Goal: Task Accomplishment & Management: Use online tool/utility

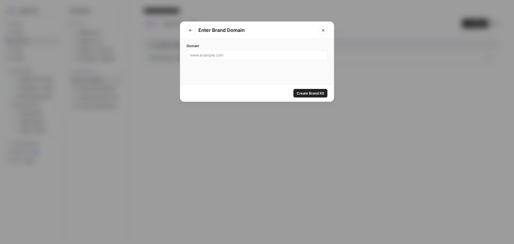
click at [266, 53] on input "Domain" at bounding box center [257, 55] width 134 height 5
click at [195, 29] on button "Go to previous step" at bounding box center [191, 30] width 9 height 9
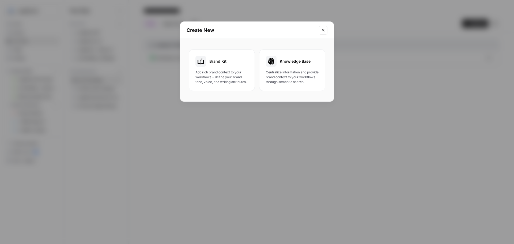
click at [224, 72] on span "Add rich brand context to your workflows + define your brand tone, voice, and w…" at bounding box center [222, 77] width 53 height 14
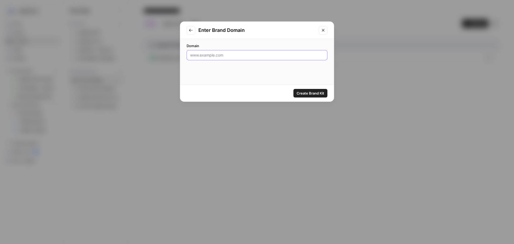
click at [254, 55] on input "Domain" at bounding box center [257, 55] width 134 height 5
type input "[DOMAIN_NAME]"
click at [302, 91] on span "Create Brand Kit" at bounding box center [311, 93] width 28 height 5
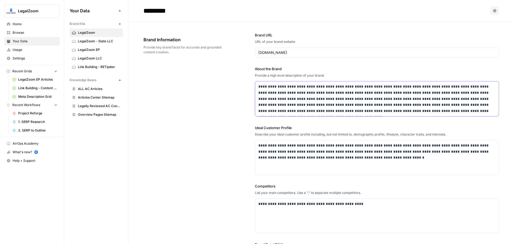
click at [335, 105] on p "**********" at bounding box center [376, 99] width 234 height 31
click at [327, 80] on div "**********" at bounding box center [377, 91] width 244 height 50
drag, startPoint x: 331, startPoint y: 76, endPoint x: 253, endPoint y: 77, distance: 77.2
click at [253, 77] on div "**********" at bounding box center [322, 162] width 356 height 281
copy div "Provide a high level description of your brand."
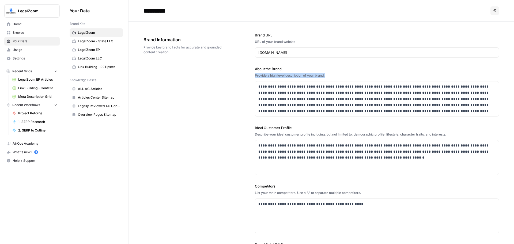
copy div "Provide a high level description of your brand."
click at [286, 113] on p "**********" at bounding box center [376, 99] width 234 height 31
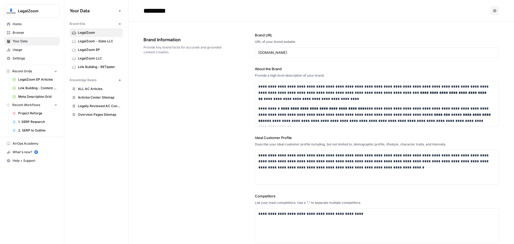
click at [190, 9] on input "*********" at bounding box center [184, 10] width 86 height 11
type input "**********"
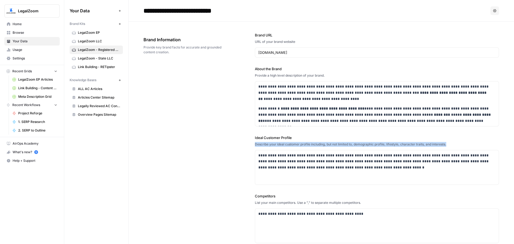
drag, startPoint x: 453, startPoint y: 144, endPoint x: 222, endPoint y: 144, distance: 230.9
click at [222, 144] on div "**********" at bounding box center [322, 167] width 356 height 291
copy div "Describe your ideal customer profile including, but not limited to, demographic…"
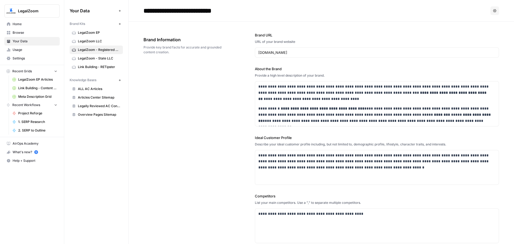
click at [398, 139] on label "Ideal Customer Profile" at bounding box center [377, 137] width 244 height 5
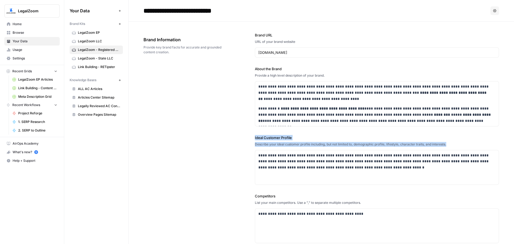
drag, startPoint x: 441, startPoint y: 148, endPoint x: 237, endPoint y: 135, distance: 204.8
click at [237, 135] on div "**********" at bounding box center [322, 167] width 356 height 291
copy div "Ideal Customer Profile Describe your ideal customer profile including, but not …"
click at [296, 172] on div "**********" at bounding box center [377, 167] width 244 height 34
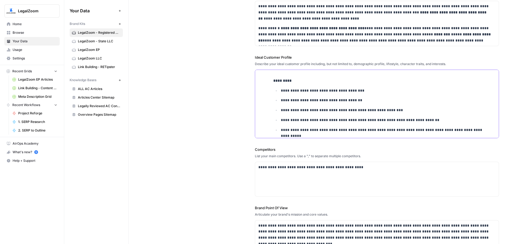
scroll to position [134, 0]
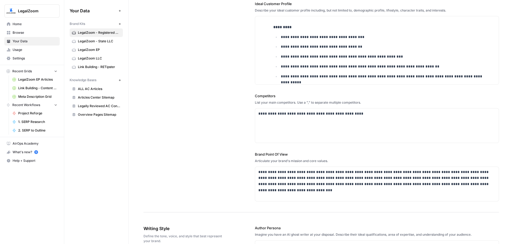
click at [365, 103] on div "List your main competitors. Use a "," to separate multiple competitors." at bounding box center [377, 102] width 244 height 5
click at [319, 125] on div "**********" at bounding box center [377, 126] width 244 height 34
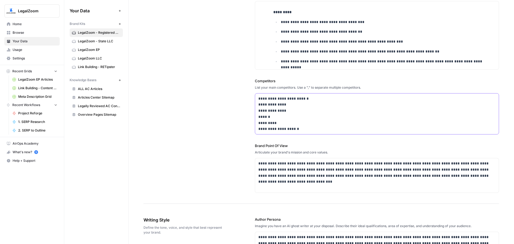
scroll to position [161, 0]
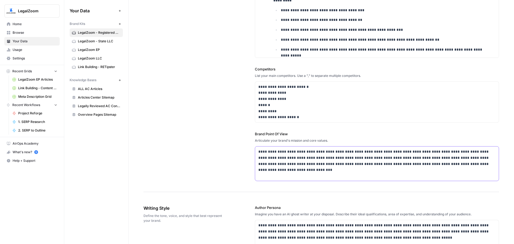
click at [302, 150] on p "**********" at bounding box center [376, 158] width 234 height 18
click at [259, 94] on p "**********" at bounding box center [376, 102] width 234 height 37
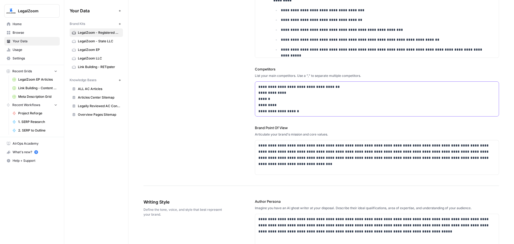
click at [256, 93] on div "**********" at bounding box center [377, 99] width 244 height 35
click at [259, 92] on p "**********" at bounding box center [376, 96] width 234 height 24
click at [259, 96] on p "**********" at bounding box center [376, 93] width 234 height 18
click at [259, 96] on div "**********" at bounding box center [377, 99] width 244 height 34
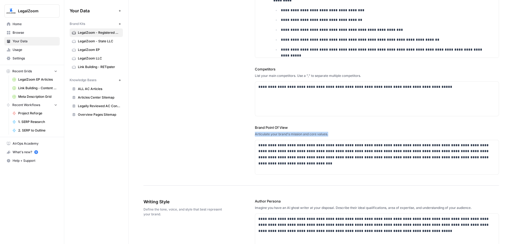
drag, startPoint x: 336, startPoint y: 133, endPoint x: 248, endPoint y: 134, distance: 87.3
click at [248, 134] on div "**********" at bounding box center [322, 23] width 356 height 325
copy div "Articulate your brand's mission and core values."
click at [337, 134] on div "Articulate your brand's mission and core values." at bounding box center [377, 134] width 244 height 5
drag, startPoint x: 334, startPoint y: 135, endPoint x: 243, endPoint y: 129, distance: 91.0
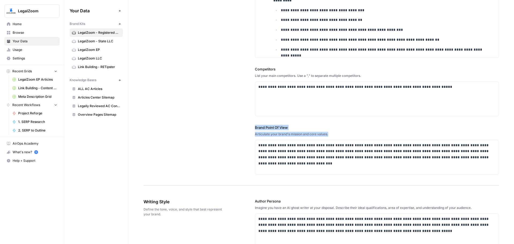
click at [243, 129] on div "**********" at bounding box center [322, 23] width 356 height 325
copy div "Brand Point Of View Articulate your brand's mission and core values."
click at [273, 159] on p "**********" at bounding box center [376, 151] width 234 height 18
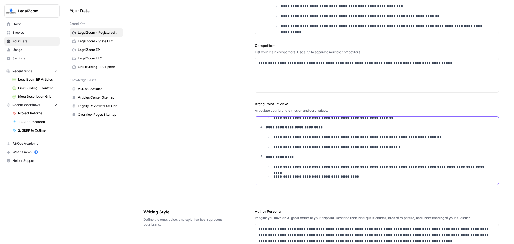
scroll to position [268, 0]
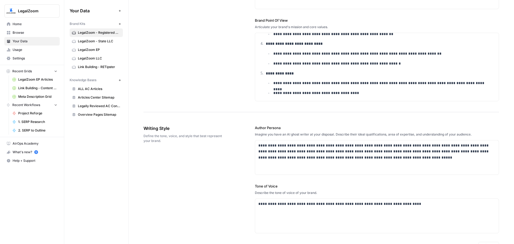
click at [295, 134] on div "Imagine you have an AI ghost writer at your disposal. Describe their ideal qual…" at bounding box center [377, 134] width 244 height 5
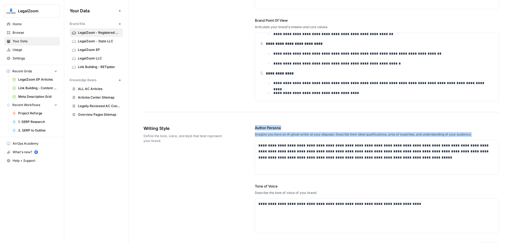
drag, startPoint x: 481, startPoint y: 132, endPoint x: 254, endPoint y: 129, distance: 227.5
copy div "Author Persona Imagine you have an AI ghost writer at your disposal. Describe t…"
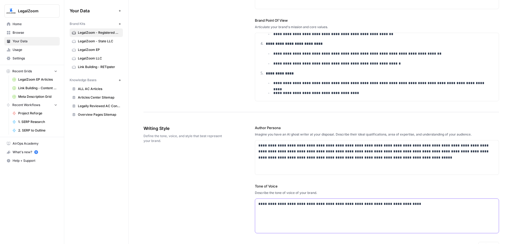
click at [292, 216] on div "**********" at bounding box center [377, 216] width 244 height 34
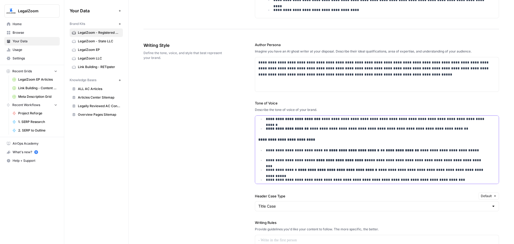
scroll to position [451, 0]
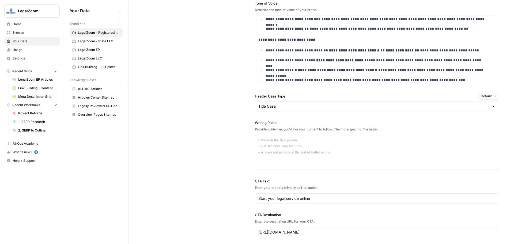
click at [291, 127] on div "Provide guidelines you'd like your content to follow. The more specific, the be…" at bounding box center [377, 129] width 244 height 5
drag, startPoint x: 399, startPoint y: 132, endPoint x: 252, endPoint y: 123, distance: 147.1
click at [252, 123] on div "**********" at bounding box center [322, 89] width 356 height 317
copy div "Writing Rules Provide guidelines you'd like your content to follow. The more sp…"
click at [315, 152] on div at bounding box center [377, 152] width 244 height 34
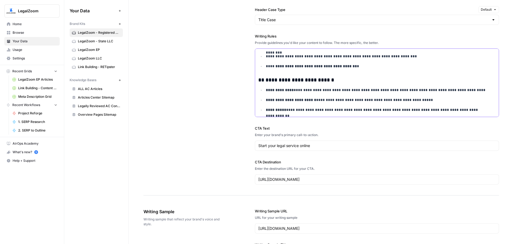
scroll to position [585, 0]
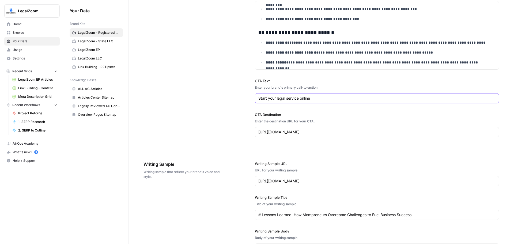
click at [287, 96] on input "Start your legal service online" at bounding box center [377, 98] width 237 height 5
drag, startPoint x: 330, startPoint y: 85, endPoint x: 230, endPoint y: 77, distance: 100.5
copy div "CTA Text Enter your brand's primary call-to-action."
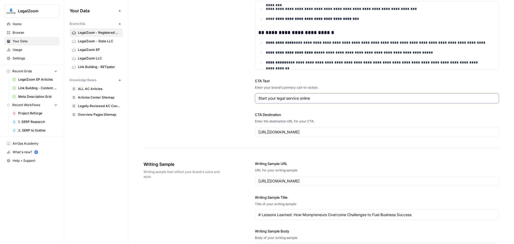
click at [331, 98] on input "Start your legal service online" at bounding box center [377, 98] width 237 height 5
paste input "Meet your state’s registered agent requirements with LegalZoom"
type input "Meet your state’s registered agent requirements with LegalZoom"
click at [303, 184] on div "[URL][DOMAIN_NAME]" at bounding box center [377, 181] width 244 height 10
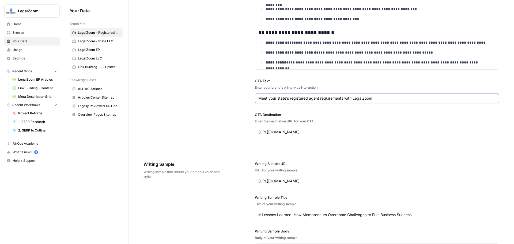
click at [306, 99] on input "Meet your state’s registered agent requirements with LegalZoom" at bounding box center [377, 98] width 237 height 5
click at [386, 102] on div "Meet your state’s registered agent requirements with LegalZoom" at bounding box center [377, 98] width 244 height 10
click at [389, 94] on div "Meet your state’s registered agent requirements with LegalZoom" at bounding box center [377, 98] width 244 height 10
click at [349, 132] on input "[URL][DOMAIN_NAME]" at bounding box center [377, 131] width 237 height 5
paste input "business/business-operations/registered-agent-overview.html"
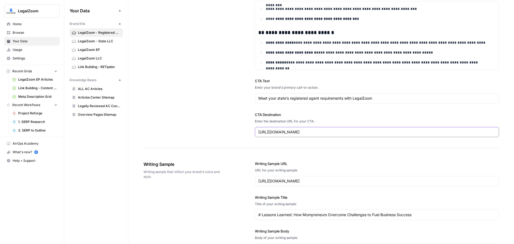
type input "[URL][DOMAIN_NAME]"
click at [268, 175] on div "Writing Sample URL URL for your writing sample [URL][DOMAIN_NAME]" at bounding box center [377, 173] width 244 height 25
click at [268, 181] on input "[URL][DOMAIN_NAME]" at bounding box center [377, 180] width 237 height 5
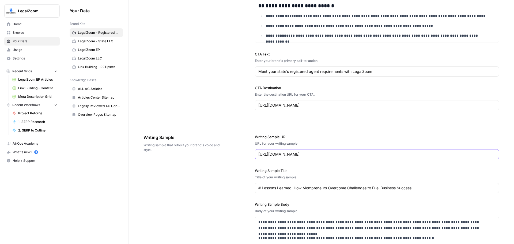
scroll to position [638, 0]
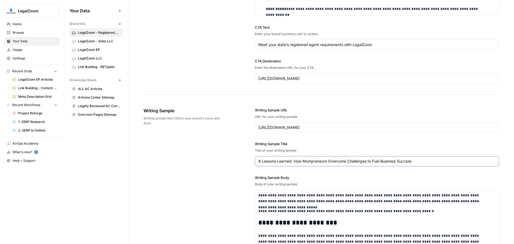
click at [322, 163] on input "# Lessons Learned: How Mompreneurs Overcome Challenges to Fuel Business Success" at bounding box center [377, 161] width 237 height 5
click at [333, 130] on div "[URL][DOMAIN_NAME]" at bounding box center [377, 127] width 244 height 10
click at [323, 147] on div "Writing Sample Title Title of your writing sample # Lessons Learned: How Mompre…" at bounding box center [377, 153] width 244 height 25
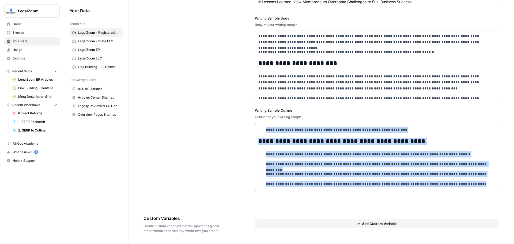
scroll to position [0, 0]
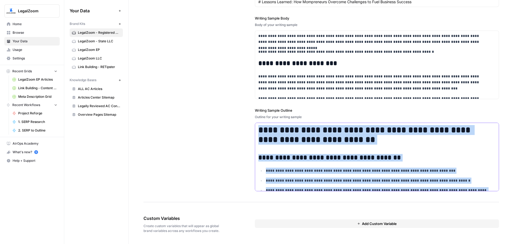
drag, startPoint x: 471, startPoint y: 189, endPoint x: 216, endPoint y: 99, distance: 269.9
click at [216, 99] on div "**********" at bounding box center [322, 69] width 356 height 265
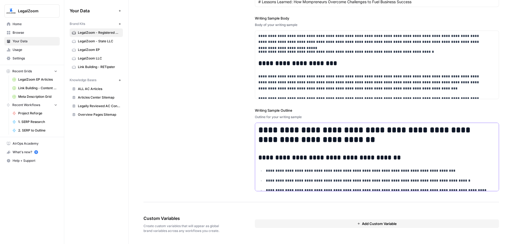
scroll to position [764, 0]
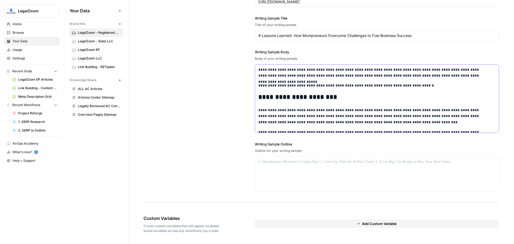
click at [355, 110] on p "**********" at bounding box center [374, 116] width 230 height 18
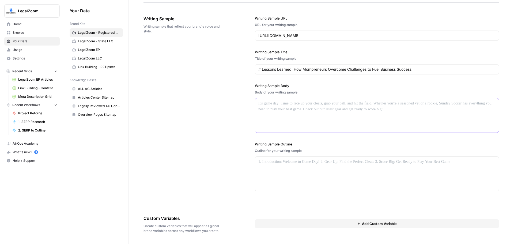
scroll to position [677, 0]
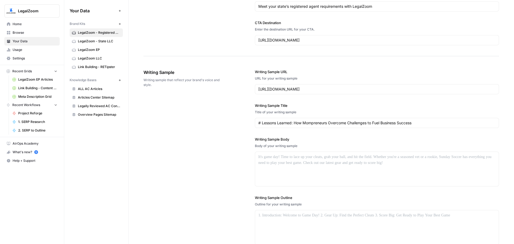
click at [308, 126] on div "# Lessons Learned: How Mompreneurs Overcome Challenges to Fuel Business Success" at bounding box center [377, 123] width 244 height 10
click at [335, 89] on input "[URL][DOMAIN_NAME]" at bounding box center [377, 89] width 237 height 5
click at [214, 123] on div "Writing Sample Writing sample that reflect your brand's voice and style. Writin…" at bounding box center [322, 156] width 356 height 197
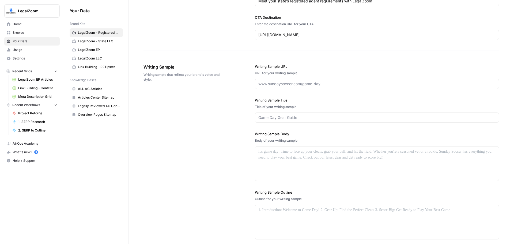
scroll to position [730, 0]
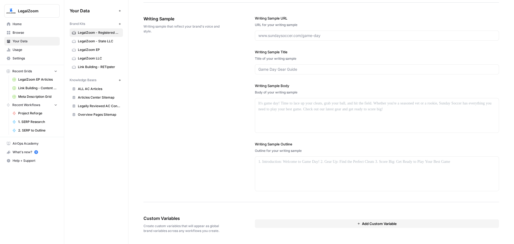
click at [344, 223] on button "Add Custom Variable" at bounding box center [377, 223] width 244 height 9
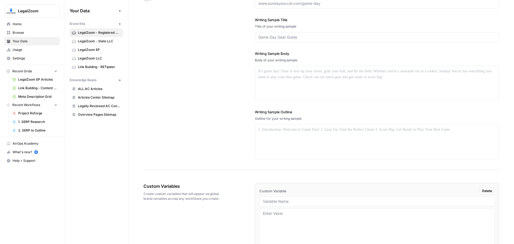
scroll to position [798, 0]
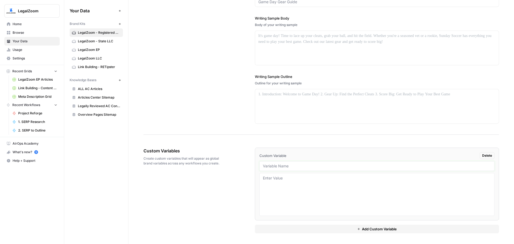
click at [315, 167] on input "text" at bounding box center [377, 166] width 228 height 5
click at [307, 181] on textarea at bounding box center [377, 194] width 228 height 38
click at [485, 154] on span "Delete" at bounding box center [488, 155] width 10 height 5
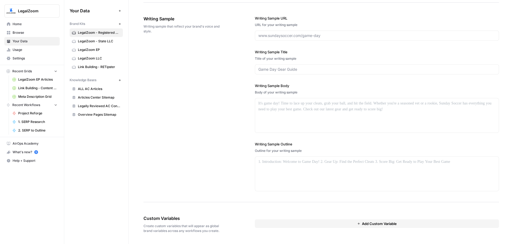
click at [171, 136] on div "Writing Sample Writing sample that reflect your brand's voice and style. Writin…" at bounding box center [322, 103] width 356 height 197
click at [42, 42] on span "Your Data" at bounding box center [35, 41] width 45 height 5
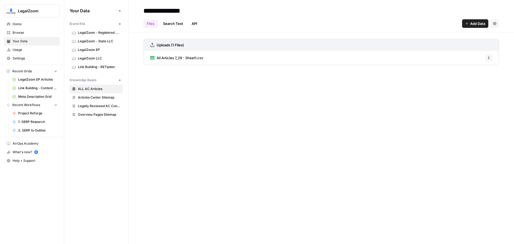
click at [25, 22] on span "Home" at bounding box center [35, 24] width 45 height 5
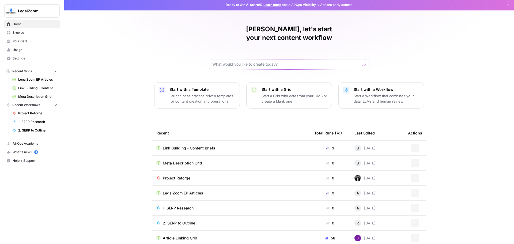
scroll to position [2, 0]
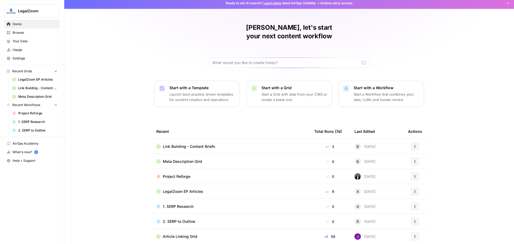
click at [279, 92] on p "Start a Grid with data from your CMS or create a blank one" at bounding box center [295, 97] width 66 height 11
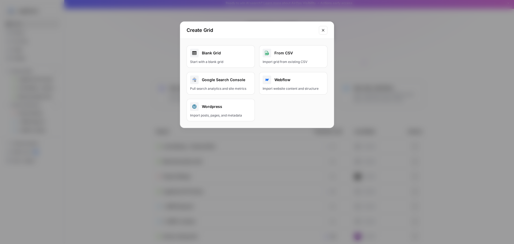
click at [81, 59] on div "Create Grid Blank Grid Start with a blank grid From CSV Import grid from existi…" at bounding box center [257, 122] width 514 height 244
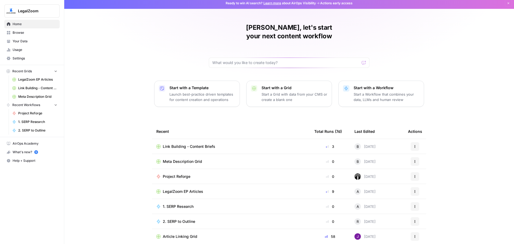
click at [200, 85] on div "Start with a Template Launch best-practice driven templates for content creatio…" at bounding box center [203, 93] width 66 height 17
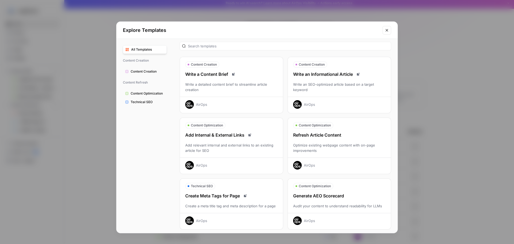
scroll to position [0, 0]
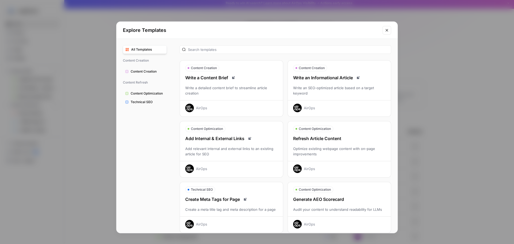
click at [353, 89] on div "Write an SEO-optimized article based on a target keyword" at bounding box center [339, 90] width 103 height 11
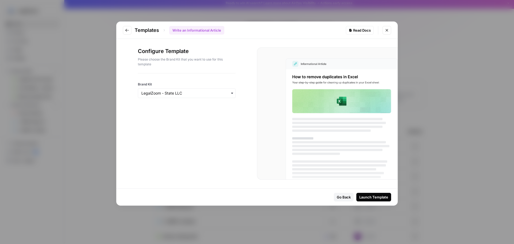
click at [236, 91] on div "button" at bounding box center [187, 93] width 98 height 10
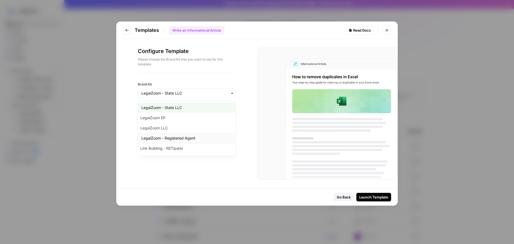
click at [202, 135] on div "LegalZoom - Registered Agent" at bounding box center [186, 138] width 97 height 10
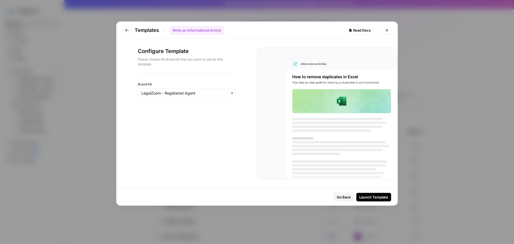
click at [374, 195] on div "Launch Template" at bounding box center [374, 197] width 29 height 5
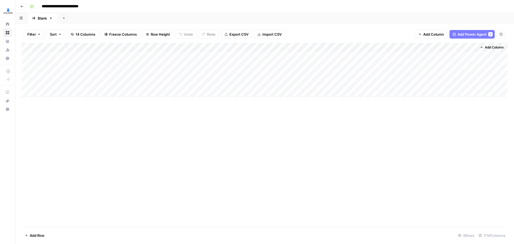
click at [48, 60] on div "Add Column" at bounding box center [265, 70] width 486 height 54
click at [119, 108] on div "Add Column" at bounding box center [265, 135] width 486 height 184
click at [63, 54] on div "Add Column" at bounding box center [265, 70] width 486 height 54
click at [65, 54] on textarea "**********" at bounding box center [75, 57] width 90 height 8
type textarea "**********"
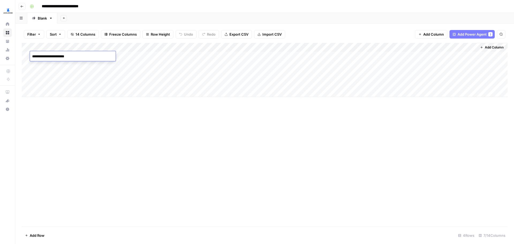
click at [82, 104] on div "Add Column" at bounding box center [265, 135] width 486 height 184
click at [453, 37] on button "Add Power Agent 1" at bounding box center [472, 34] width 45 height 9
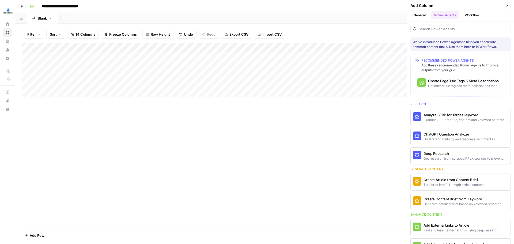
click at [464, 16] on button "Workflow" at bounding box center [472, 15] width 21 height 8
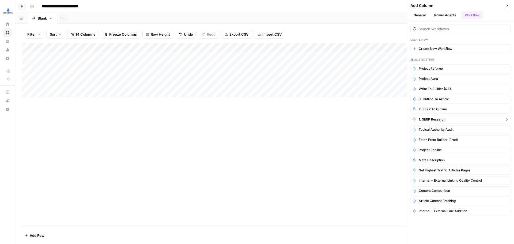
click at [457, 119] on button "1. SERP Research" at bounding box center [461, 119] width 100 height 9
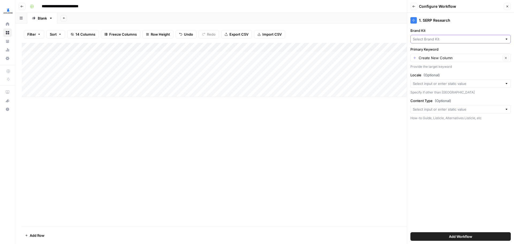
click at [435, 39] on input "Brand Kit" at bounding box center [458, 38] width 90 height 5
click at [451, 76] on span "LegalZoom - Registered Agent" at bounding box center [459, 74] width 89 height 5
type input "LegalZoom - Registered Agent"
click at [464, 58] on input "Primary Keyword" at bounding box center [460, 57] width 82 height 5
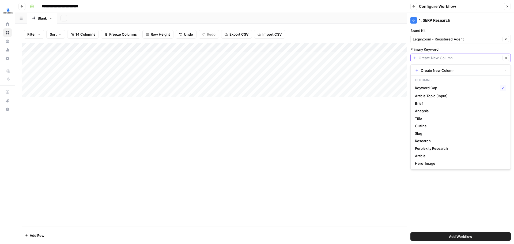
click at [464, 58] on input "Primary Keyword" at bounding box center [460, 57] width 82 height 5
type input "Create New Column"
click at [372, 120] on div "Add Column" at bounding box center [265, 135] width 486 height 184
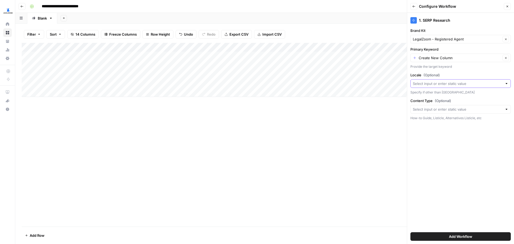
click at [482, 85] on input "Locale (Optional)" at bounding box center [458, 83] width 90 height 5
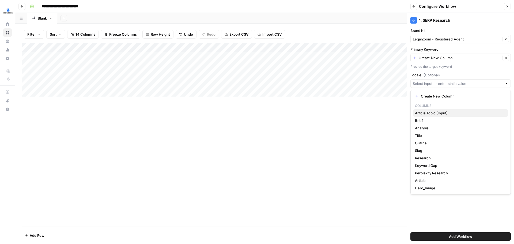
click at [443, 113] on span "Article Topic (Input)" at bounding box center [459, 112] width 89 height 5
type input "Article Topic (Input)"
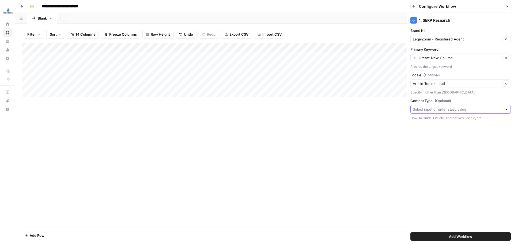
click at [443, 112] on input "Content Type (Optional)" at bounding box center [458, 109] width 90 height 5
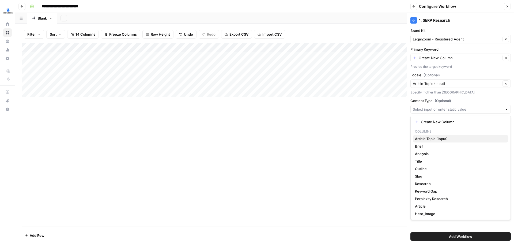
click at [436, 138] on span "Article Topic (Input)" at bounding box center [459, 138] width 89 height 5
type input "Article Topic (Input)"
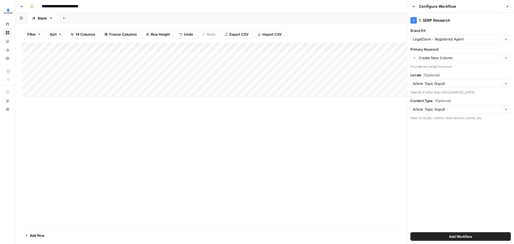
click at [377, 144] on div "Add Column" at bounding box center [265, 135] width 486 height 184
click at [466, 239] on button "Add Workflow" at bounding box center [461, 236] width 100 height 9
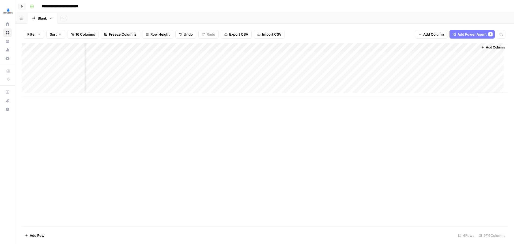
scroll to position [0, 133]
drag, startPoint x: 440, startPoint y: 47, endPoint x: 106, endPoint y: 54, distance: 333.6
click at [106, 54] on div "Add Column" at bounding box center [265, 70] width 486 height 54
drag, startPoint x: 241, startPoint y: 47, endPoint x: 120, endPoint y: 53, distance: 121.3
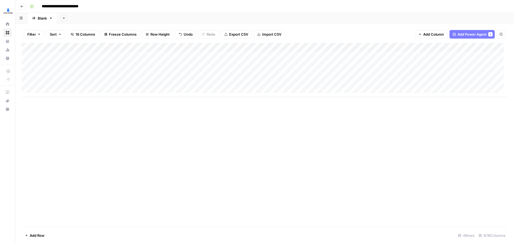
click at [120, 53] on div "Add Column" at bounding box center [265, 70] width 486 height 54
click at [91, 65] on div "Add Column" at bounding box center [265, 70] width 486 height 54
click at [89, 66] on div "Add Column" at bounding box center [265, 70] width 486 height 54
type textarea "**********"
click at [78, 77] on div "Add Column" at bounding box center [265, 70] width 486 height 54
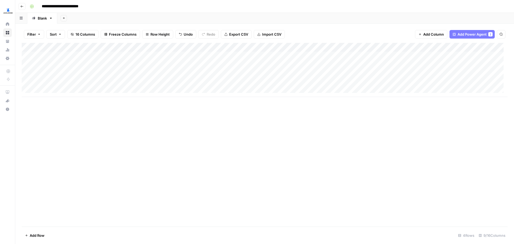
click at [73, 75] on div "Add Column" at bounding box center [265, 70] width 486 height 54
click at [73, 75] on textarea "**********" at bounding box center [78, 75] width 97 height 8
type textarea "**********"
click at [81, 124] on div "Add Column" at bounding box center [265, 135] width 486 height 184
click at [75, 83] on div "Add Column" at bounding box center [265, 70] width 486 height 54
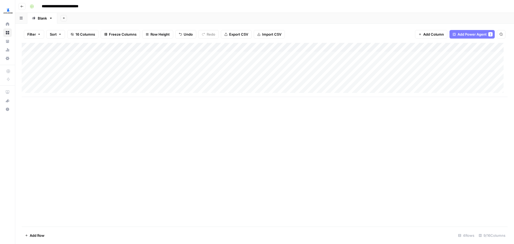
click at [75, 83] on div "Add Column" at bounding box center [265, 70] width 486 height 54
type textarea "**********"
click at [174, 170] on div "Add Column" at bounding box center [265, 135] width 486 height 184
click at [125, 56] on div "Add Column" at bounding box center [265, 70] width 486 height 54
click at [143, 47] on div "Add Column" at bounding box center [265, 70] width 486 height 54
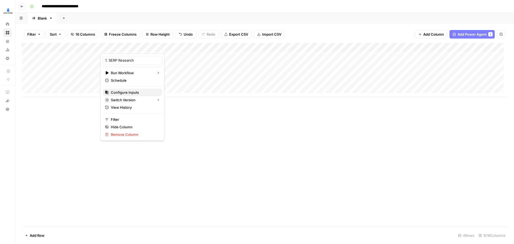
click at [128, 96] on button "Configure Inputs" at bounding box center [132, 93] width 59 height 8
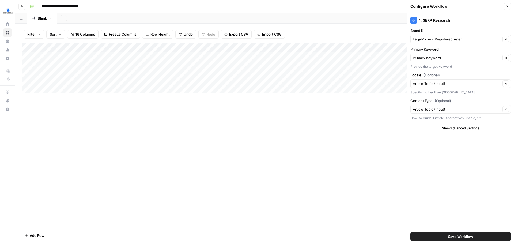
click at [457, 63] on div "Primary Keyword Primary Keyword Clear Provide the target keyword" at bounding box center [461, 58] width 100 height 23
click at [460, 57] on input "Primary Keyword" at bounding box center [457, 57] width 88 height 5
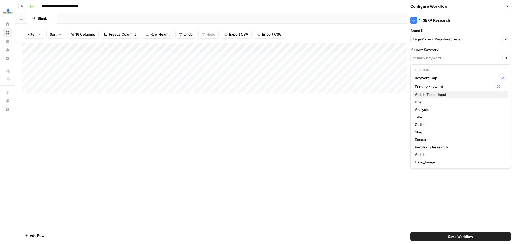
click at [435, 96] on span "Article Topic (Input)" at bounding box center [459, 94] width 89 height 5
type input "Article Topic (Input)"
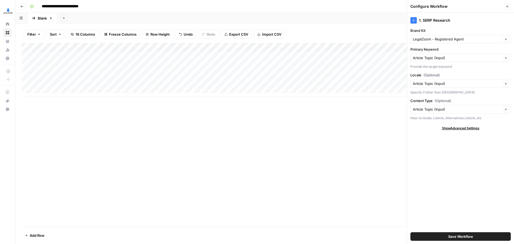
click at [459, 237] on span "Save Workflow" at bounding box center [460, 236] width 25 height 5
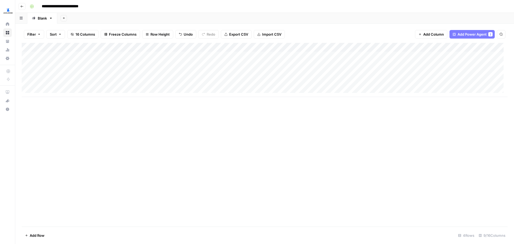
click at [123, 56] on div "Add Column" at bounding box center [265, 70] width 486 height 54
click at [196, 63] on div "Add Column" at bounding box center [265, 70] width 486 height 54
